Goal: Check status

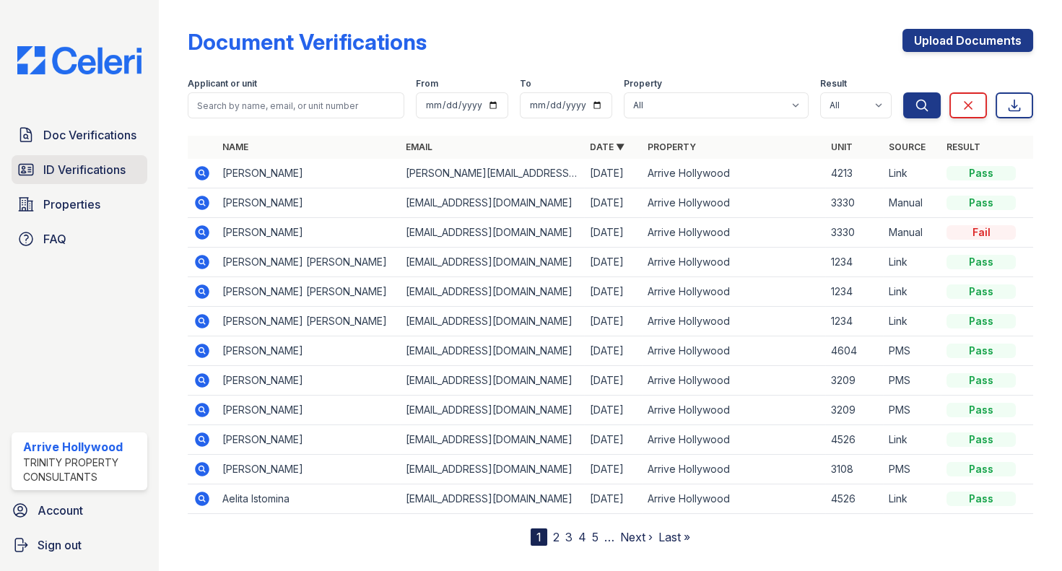
click at [71, 168] on span "ID Verifications" at bounding box center [84, 169] width 82 height 17
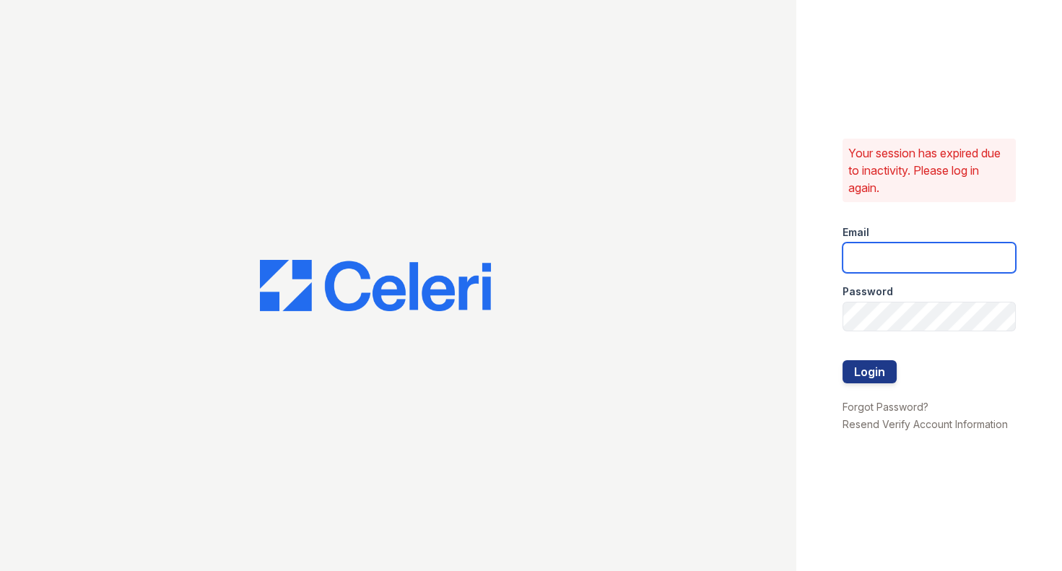
click at [872, 259] on input "email" at bounding box center [929, 258] width 173 height 30
type input "arrivehollywood@trinity-pm.com"
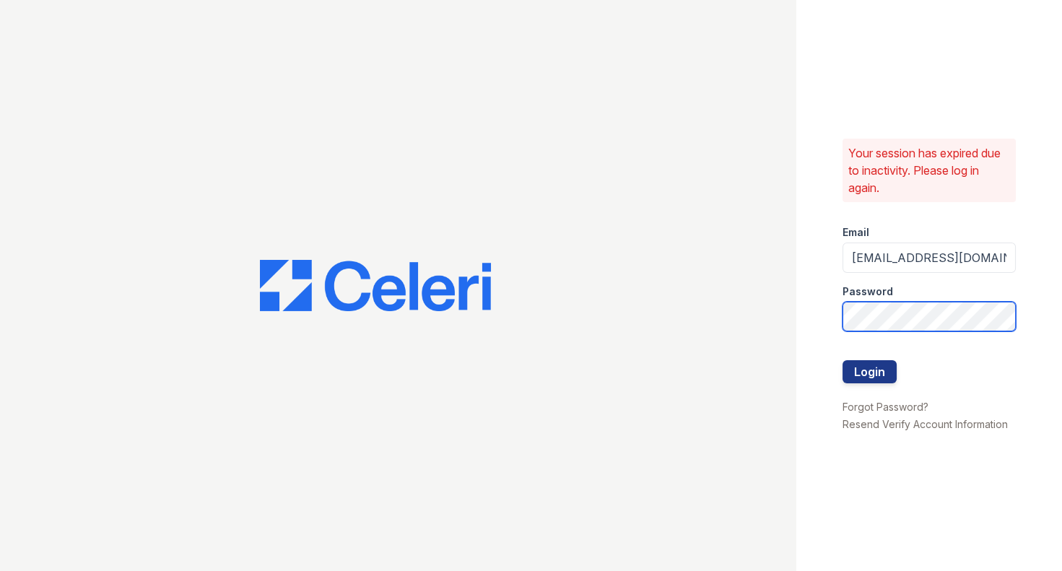
click at [843, 360] on button "Login" at bounding box center [870, 371] width 54 height 23
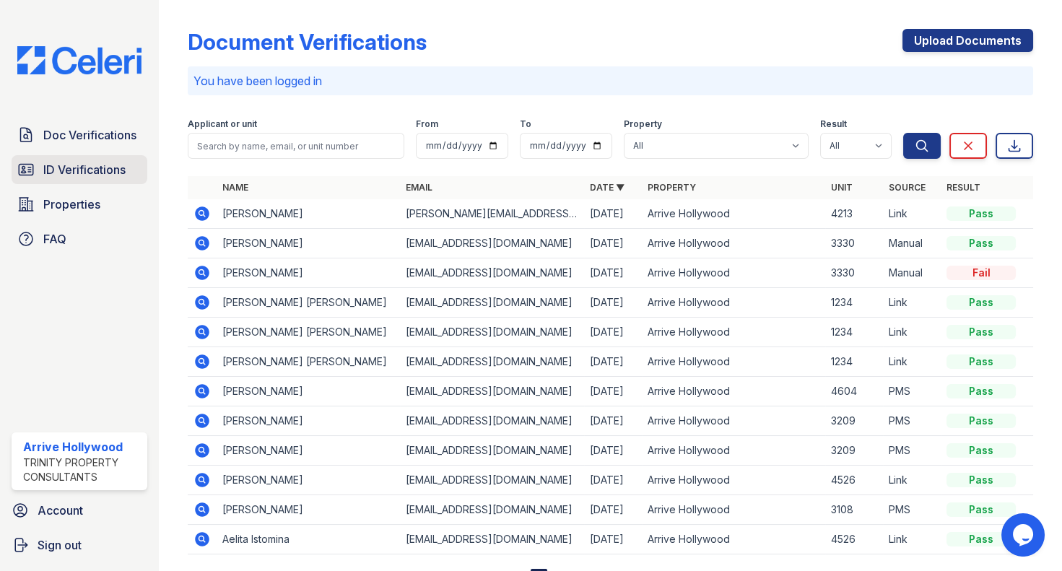
click at [60, 169] on span "ID Verifications" at bounding box center [84, 169] width 82 height 17
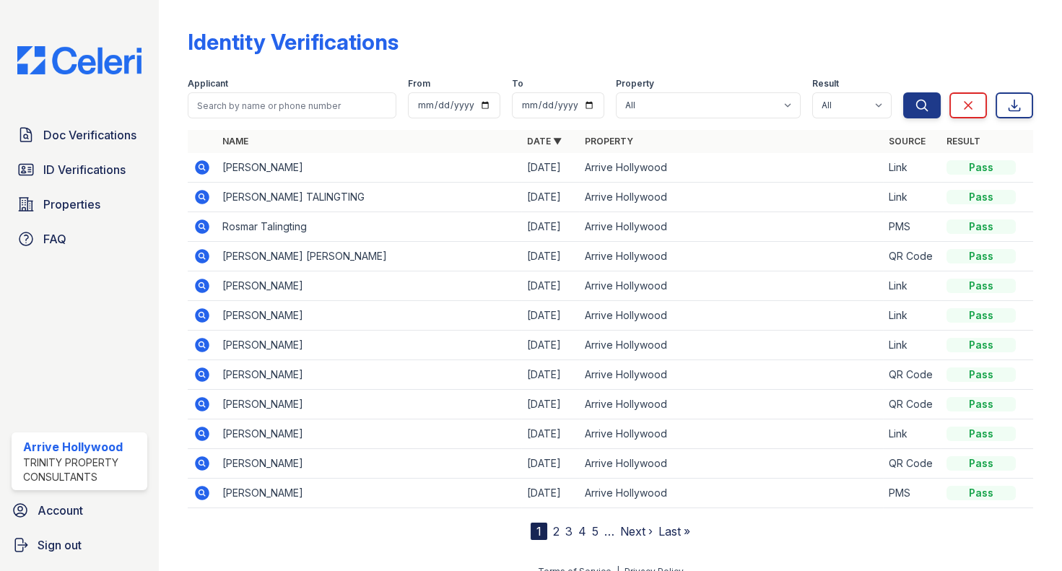
click at [203, 195] on icon at bounding box center [202, 196] width 17 height 17
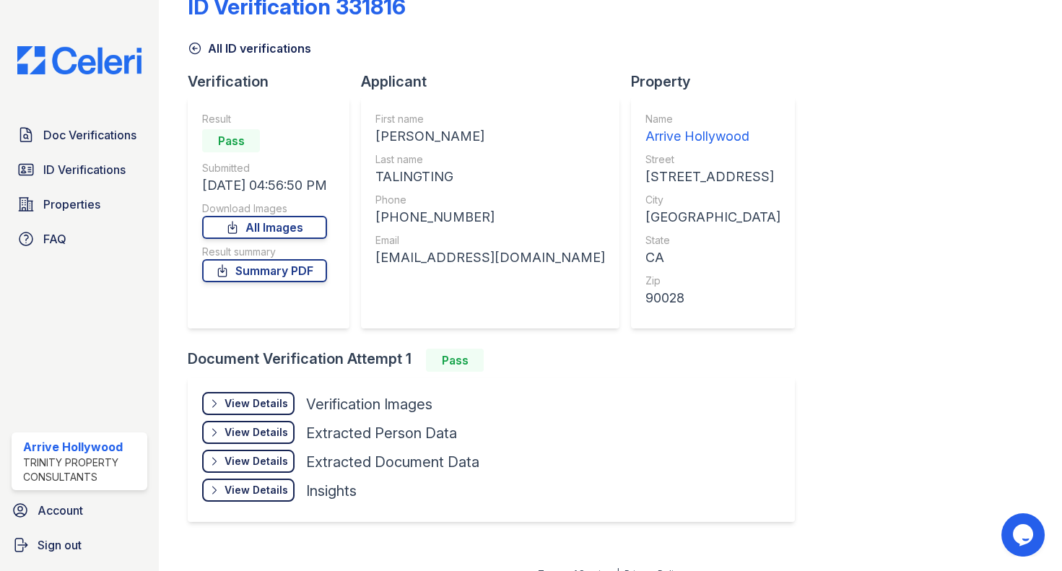
scroll to position [54, 0]
